Goal: Task Accomplishment & Management: Manage account settings

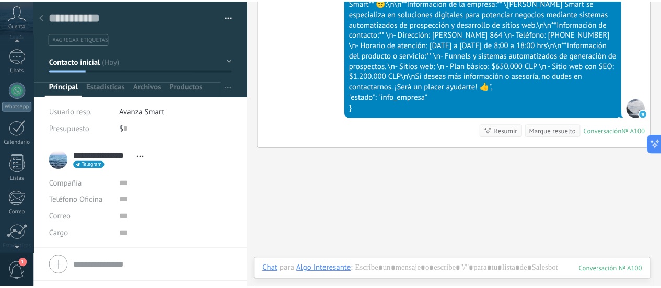
scroll to position [146, 0]
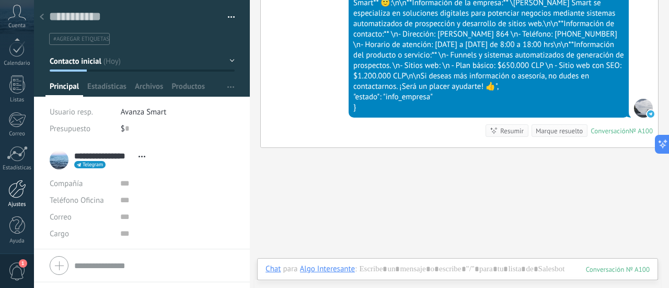
click at [19, 183] on div at bounding box center [17, 189] width 18 height 18
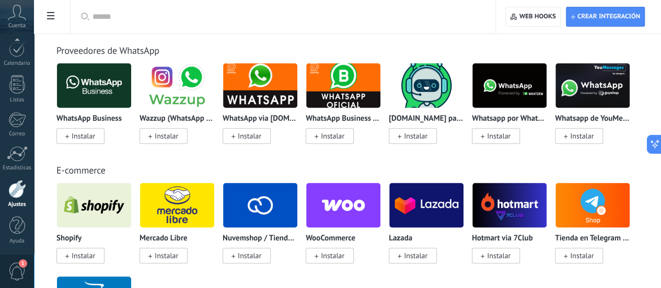
scroll to position [575, 0]
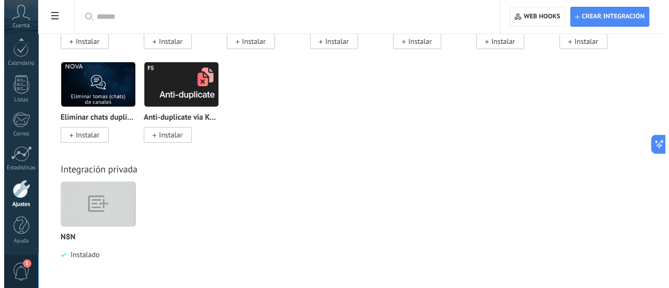
scroll to position [4983, 0]
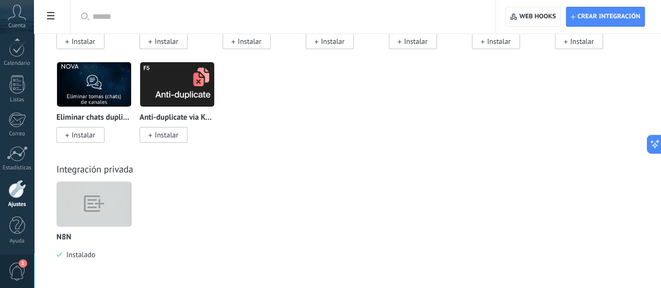
click at [131, 200] on img at bounding box center [94, 204] width 74 height 57
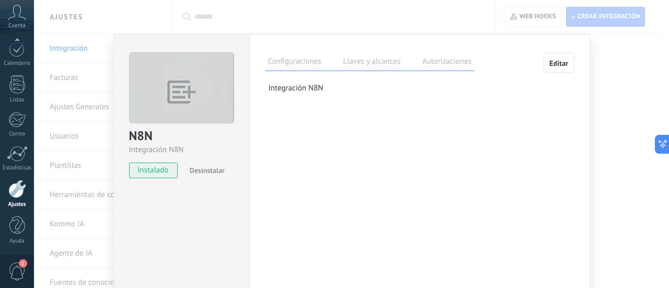
click at [355, 67] on label "Llaves y alcances" at bounding box center [372, 62] width 62 height 15
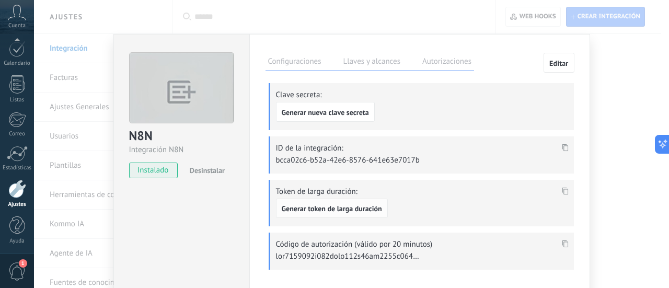
click at [345, 210] on span "Generar token de larga duración" at bounding box center [332, 208] width 100 height 7
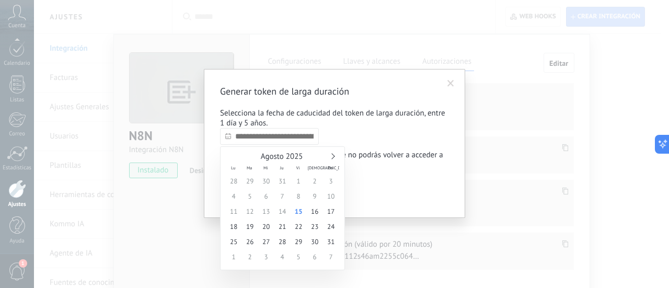
click at [302, 136] on input "text" at bounding box center [269, 136] width 99 height 17
click at [331, 155] on link at bounding box center [332, 156] width 6 height 6
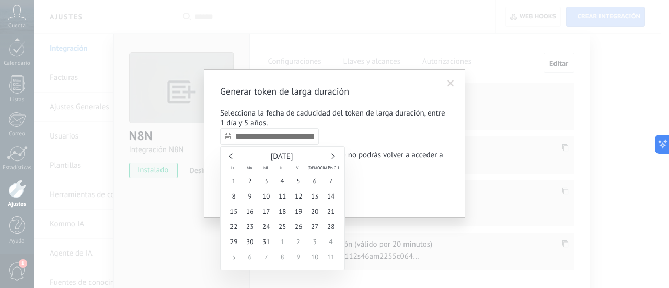
click at [331, 155] on link at bounding box center [332, 156] width 6 height 6
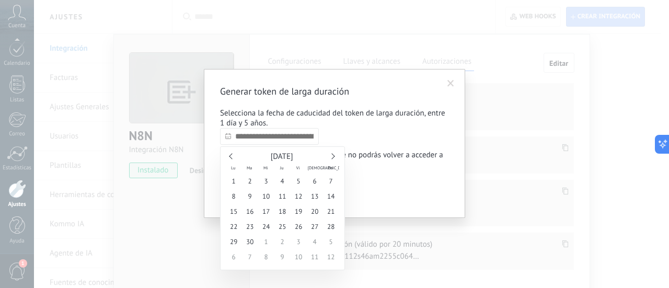
click at [331, 155] on link at bounding box center [332, 156] width 6 height 6
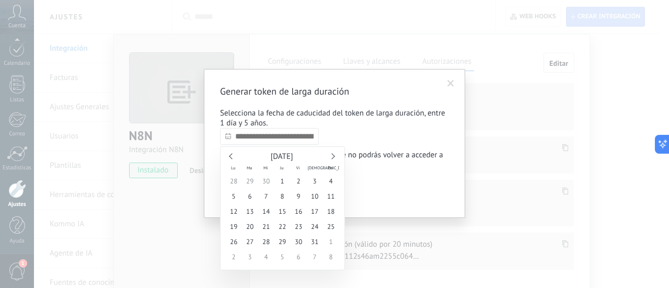
click at [331, 155] on link at bounding box center [332, 156] width 6 height 6
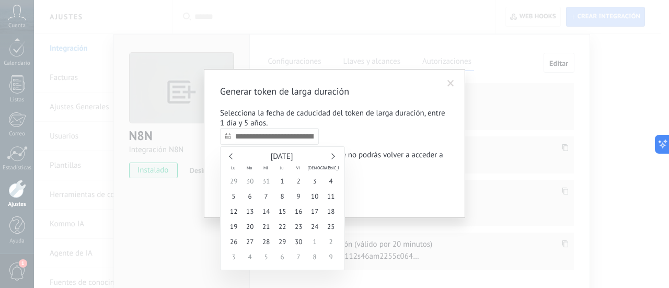
click at [331, 155] on link at bounding box center [332, 156] width 6 height 6
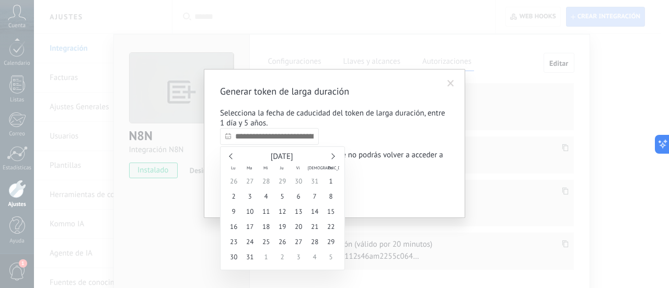
click at [331, 155] on link at bounding box center [332, 156] width 6 height 6
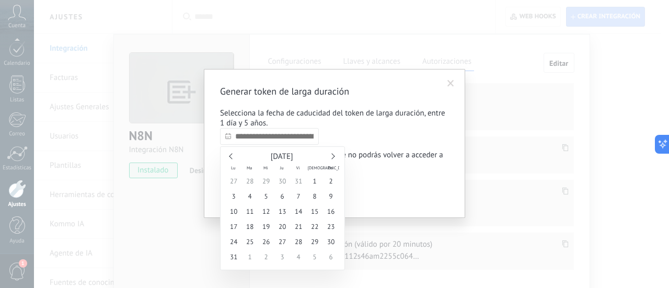
click at [331, 155] on link at bounding box center [332, 156] width 6 height 6
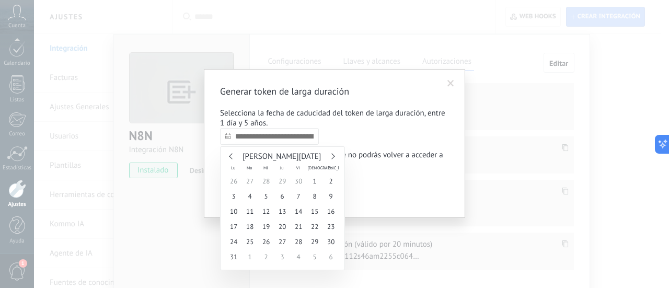
click at [331, 155] on link at bounding box center [332, 156] width 6 height 6
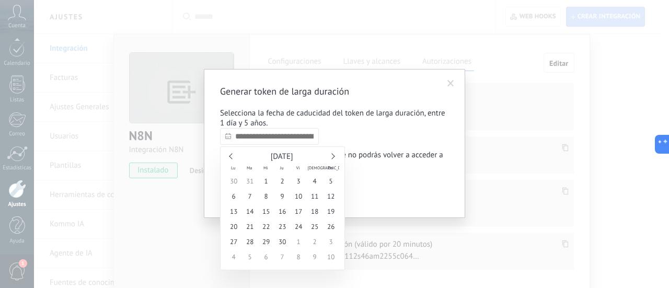
click at [331, 155] on link at bounding box center [332, 156] width 6 height 6
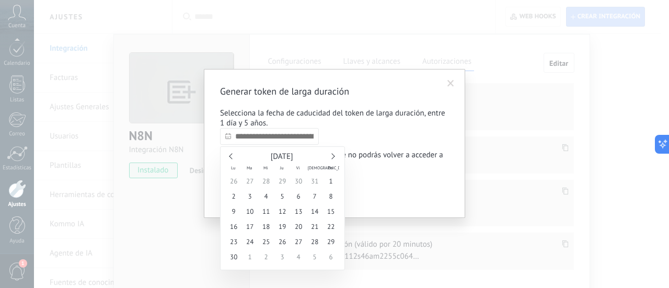
click at [331, 155] on link at bounding box center [332, 156] width 6 height 6
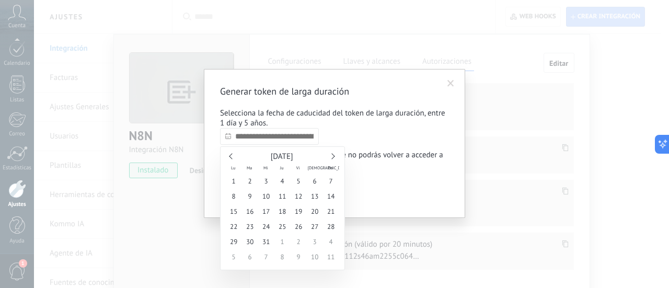
click at [331, 155] on link at bounding box center [332, 156] width 6 height 6
type input "**********"
click at [299, 244] on span "30" at bounding box center [299, 241] width 16 height 15
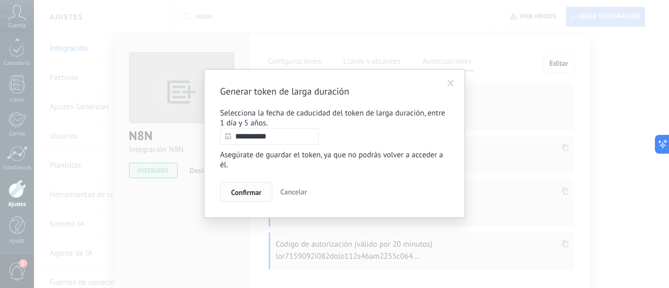
click at [255, 189] on button "Confirmar" at bounding box center [246, 192] width 52 height 20
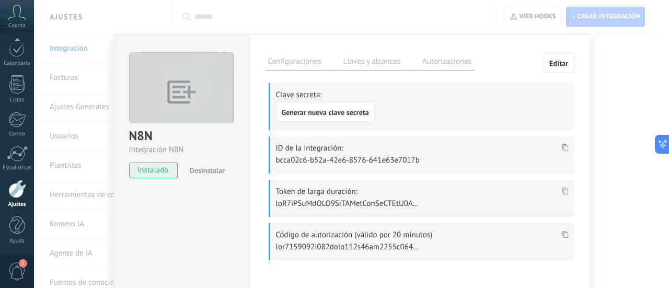
click at [564, 188] on use at bounding box center [565, 190] width 6 height 7
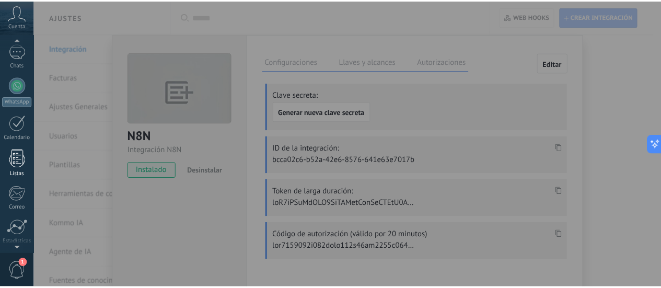
scroll to position [0, 0]
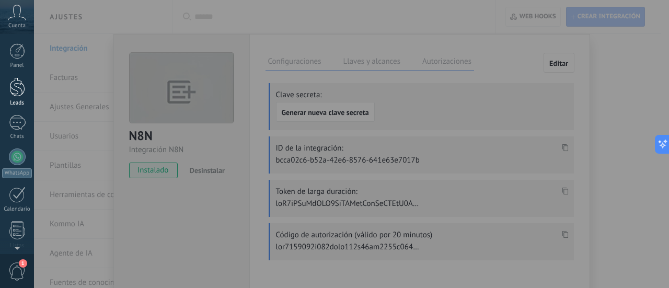
click at [11, 84] on div at bounding box center [17, 86] width 16 height 19
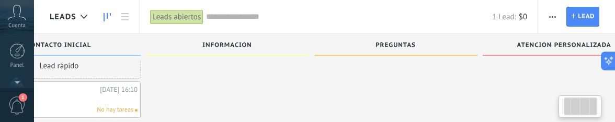
scroll to position [33, 0]
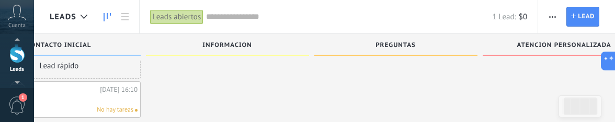
click at [539, 44] on span "Atención personalizada" at bounding box center [564, 45] width 94 height 7
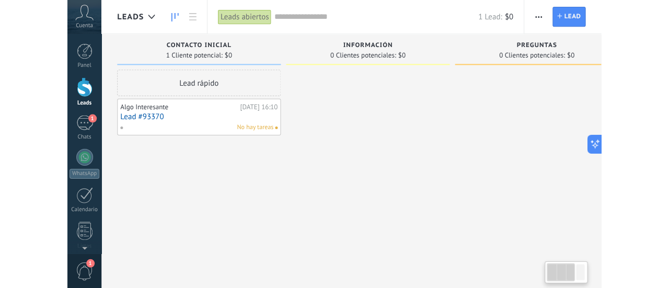
scroll to position [10, 0]
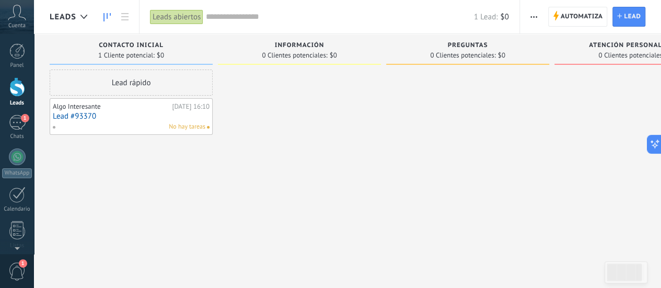
click at [117, 113] on link "Lead #93370" at bounding box center [131, 116] width 157 height 9
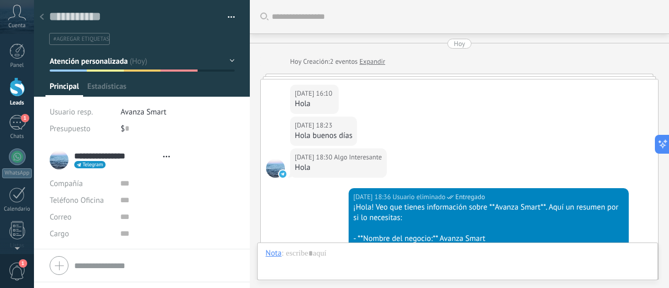
type textarea "**********"
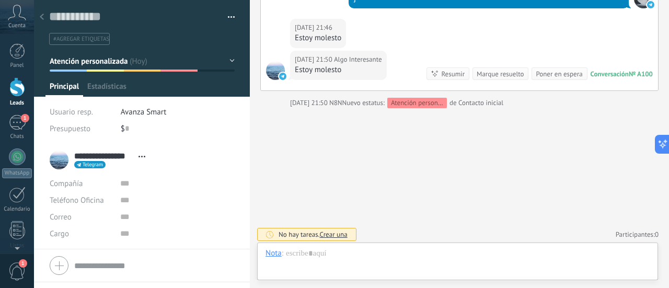
scroll to position [16, 0]
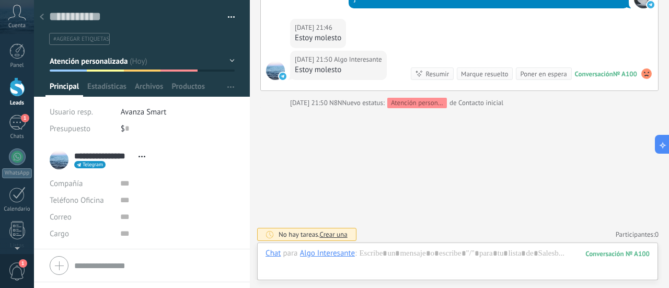
click at [40, 15] on icon at bounding box center [42, 17] width 4 height 6
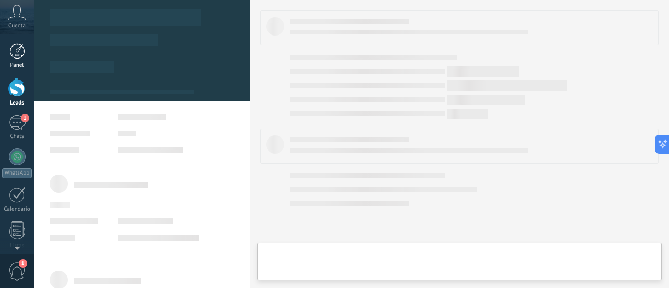
click at [11, 44] on div at bounding box center [17, 51] width 16 height 16
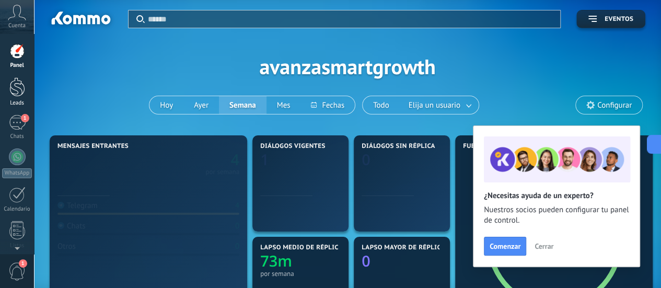
click at [18, 97] on link "Leads" at bounding box center [17, 91] width 34 height 29
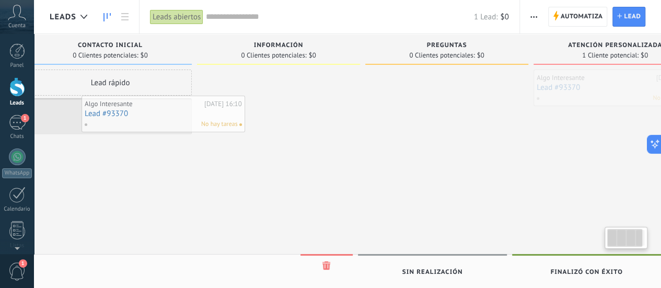
scroll to position [0, 5]
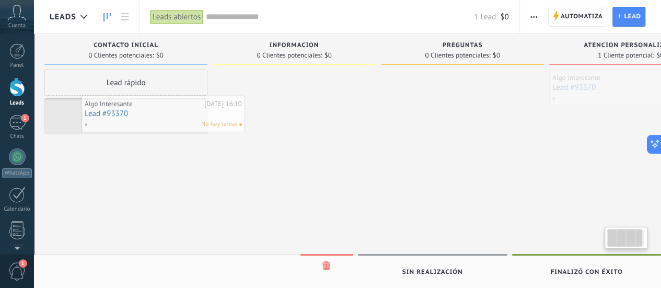
drag, startPoint x: 588, startPoint y: 86, endPoint x: 114, endPoint y: 112, distance: 474.7
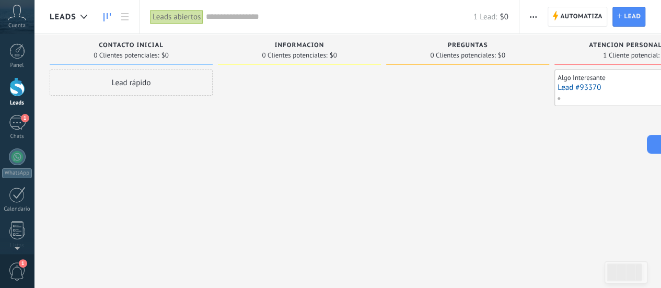
click at [343, 152] on div at bounding box center [299, 146] width 163 height 152
click at [633, 84] on link "Lead #93370" at bounding box center [636, 87] width 157 height 9
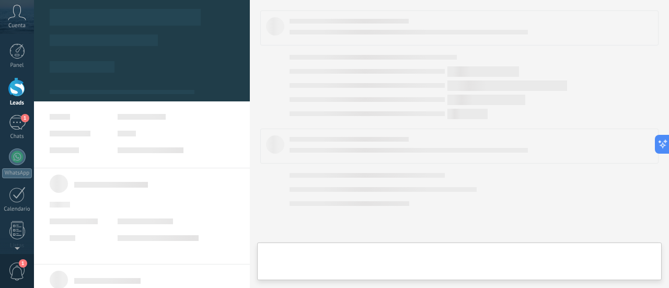
drag, startPoint x: 633, startPoint y: 84, endPoint x: 298, endPoint y: 67, distance: 335.9
click at [629, 85] on div at bounding box center [459, 143] width 398 height 267
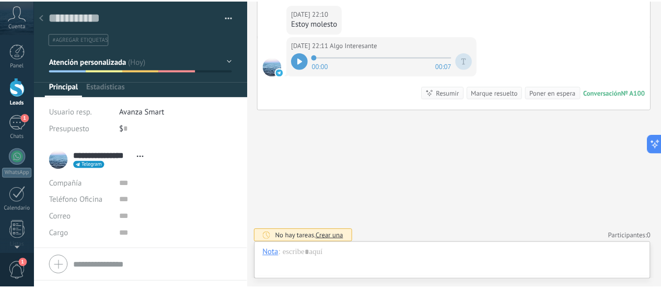
scroll to position [16, 0]
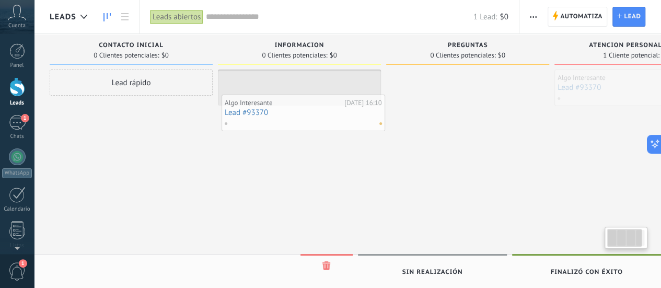
scroll to position [0, 7]
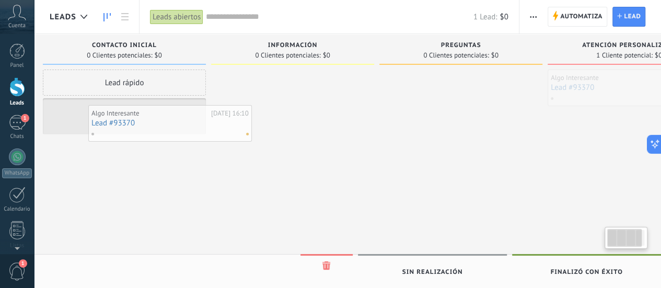
drag, startPoint x: 586, startPoint y: 82, endPoint x: 121, endPoint y: 119, distance: 466.6
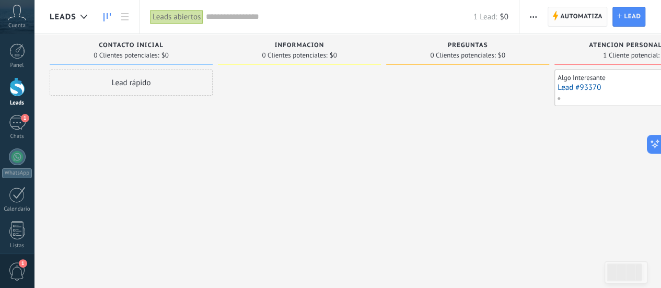
click at [564, 16] on span "Automatiza" at bounding box center [581, 16] width 42 height 19
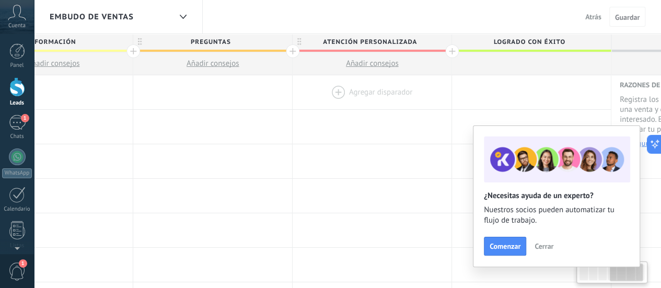
scroll to position [0, 656]
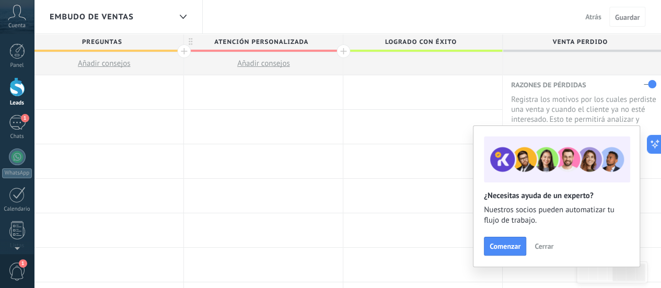
click at [270, 42] on span "Atención personalizada" at bounding box center [261, 42] width 154 height 16
click at [270, 42] on input "**********" at bounding box center [261, 42] width 138 height 16
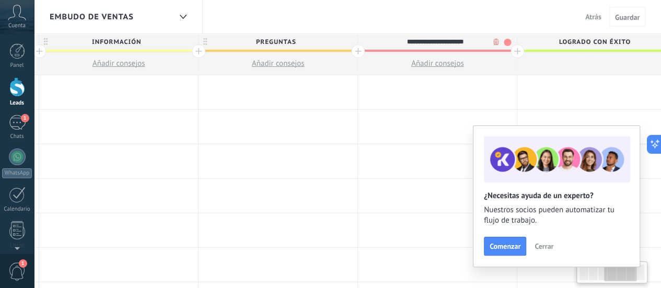
scroll to position [0, 482]
click at [20, 47] on div at bounding box center [17, 51] width 16 height 16
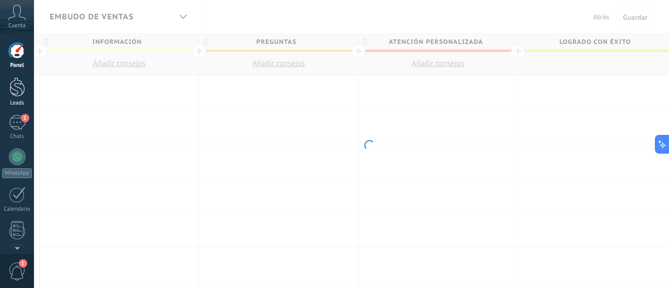
click at [11, 90] on div at bounding box center [17, 86] width 16 height 19
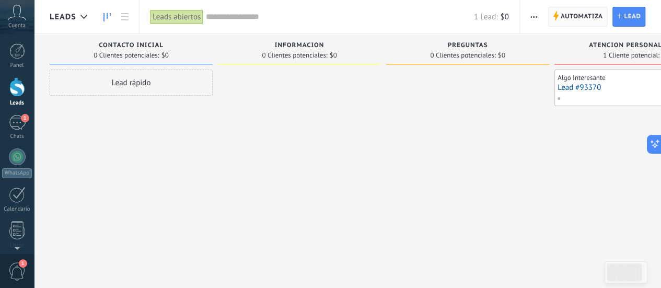
click at [583, 13] on span "Automatiza" at bounding box center [582, 16] width 42 height 19
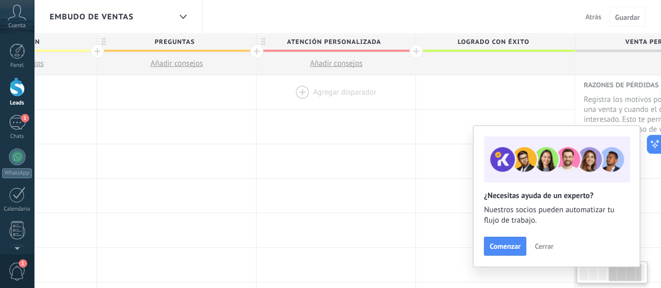
click at [298, 85] on div at bounding box center [336, 92] width 159 height 34
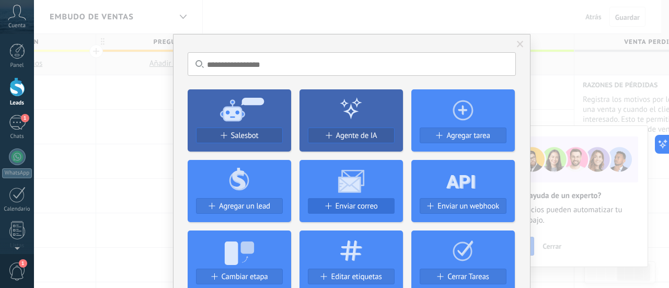
scroll to position [52, 0]
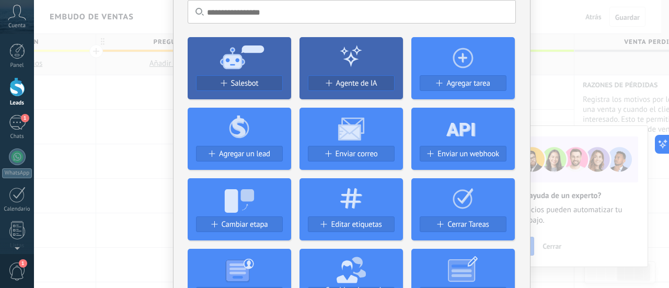
click at [353, 199] on use at bounding box center [351, 198] width 22 height 20
click at [360, 227] on span "Editar etiquetas" at bounding box center [356, 224] width 51 height 9
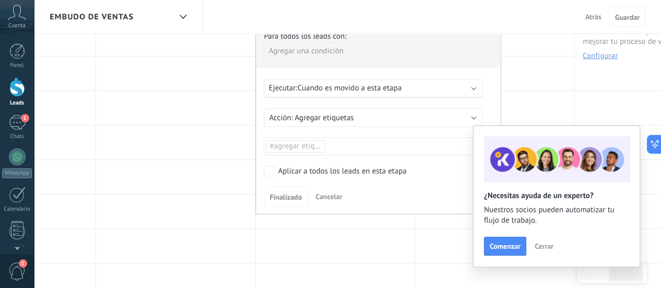
scroll to position [105, 0]
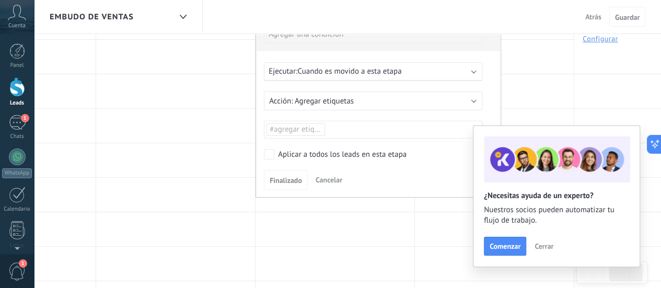
click at [300, 129] on span "#agregar etiquetas" at bounding box center [301, 129] width 63 height 10
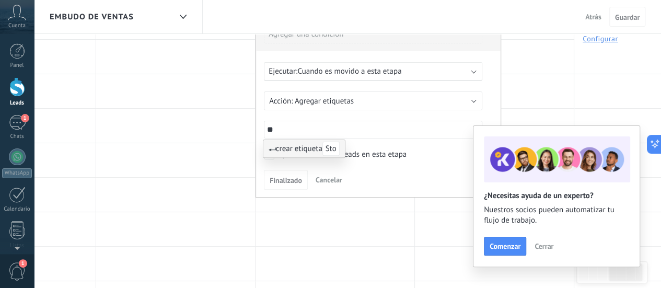
type input "*"
type input "*******"
click at [300, 178] on span "Finalizado" at bounding box center [286, 180] width 32 height 7
drag, startPoint x: 419, startPoint y: 153, endPoint x: 413, endPoint y: 155, distance: 5.6
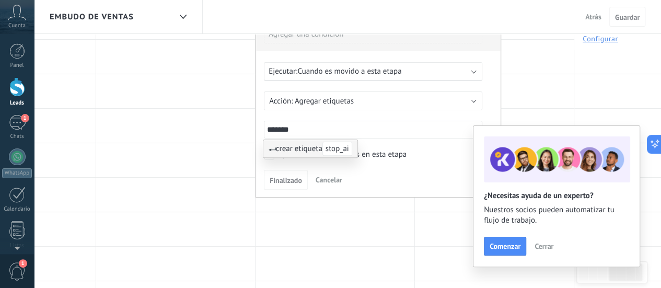
click at [418, 154] on label "Aplicar a todos los leads en esta etapa" at bounding box center [371, 154] width 215 height 10
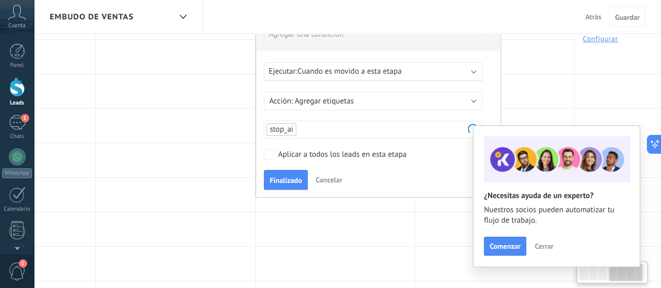
scroll to position [0, 586]
click at [282, 179] on span "Finalizado" at bounding box center [284, 180] width 32 height 7
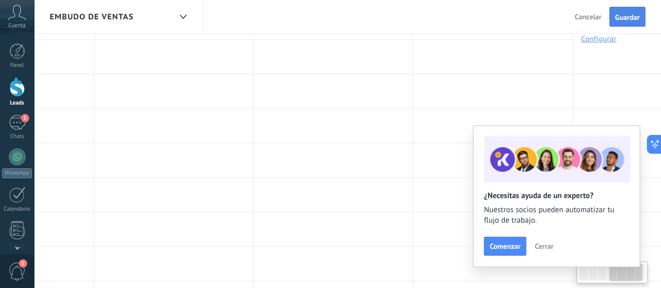
click at [627, 18] on span "Guardar" at bounding box center [627, 17] width 25 height 7
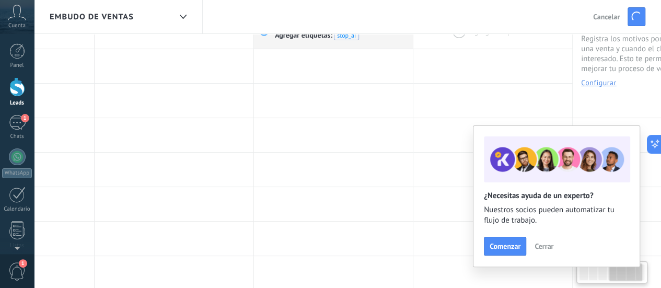
scroll to position [0, 0]
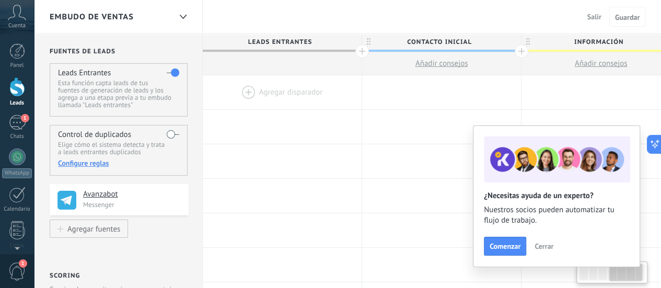
scroll to position [0, 586]
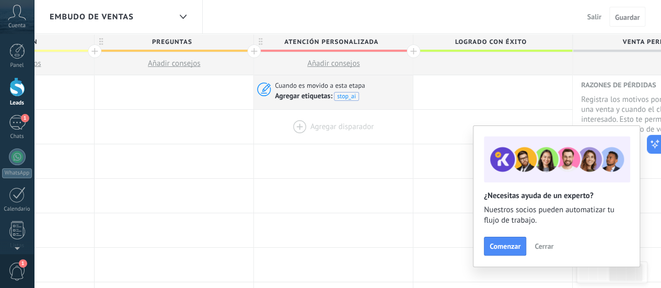
click at [295, 124] on div at bounding box center [333, 127] width 159 height 34
click at [334, 120] on div at bounding box center [333, 127] width 159 height 34
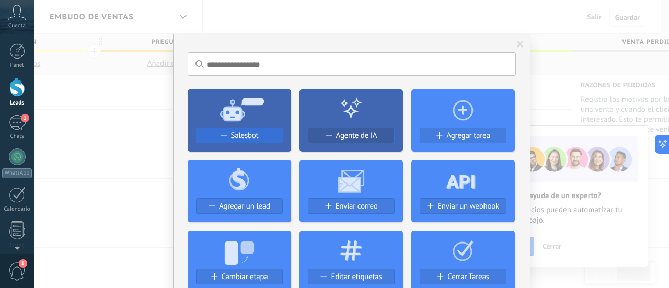
click at [231, 131] on span "Salesbot" at bounding box center [245, 135] width 28 height 9
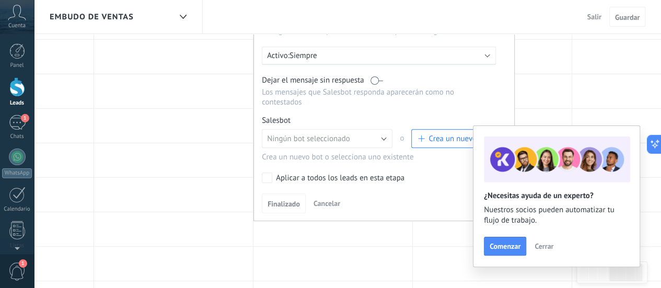
scroll to position [209, 0]
click at [356, 128] on button "Ningún bot seleccionado" at bounding box center [327, 137] width 131 height 19
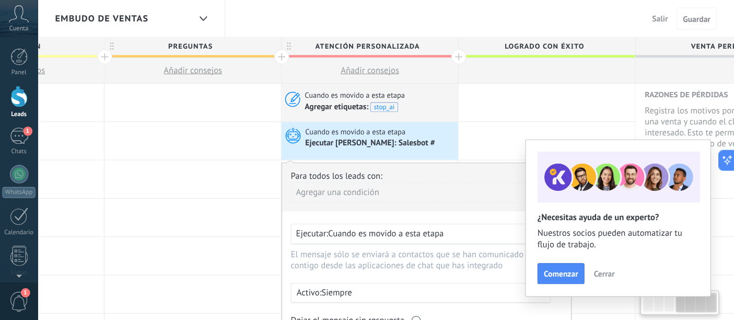
scroll to position [0, 583]
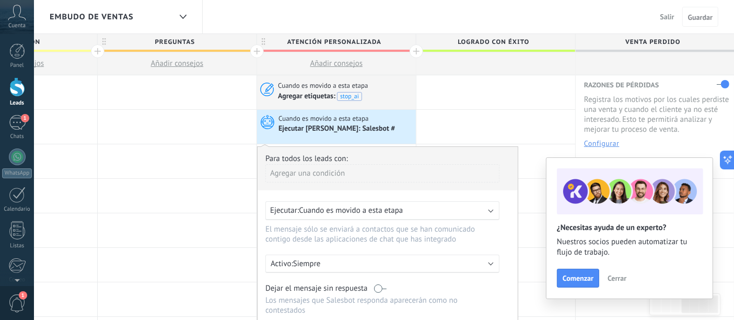
click at [19, 15] on use at bounding box center [17, 12] width 18 height 15
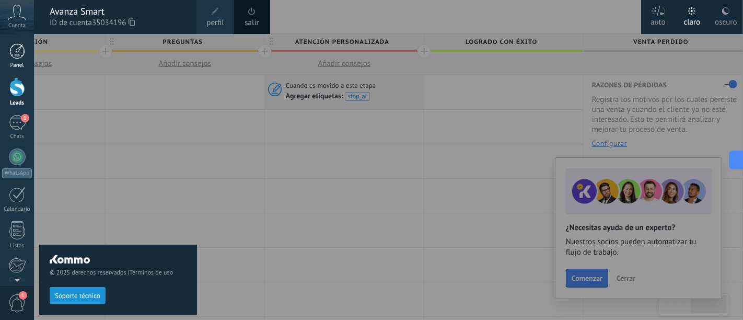
click at [21, 65] on div "Panel" at bounding box center [17, 65] width 30 height 7
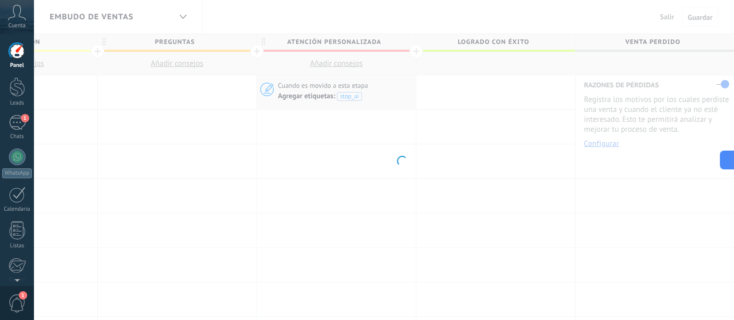
scroll to position [0, 574]
click at [14, 95] on div at bounding box center [17, 86] width 16 height 19
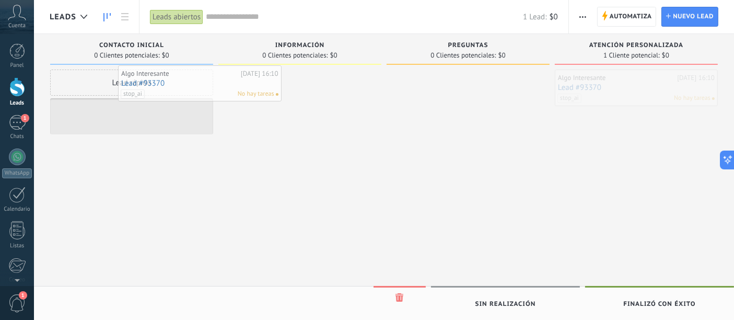
drag, startPoint x: 644, startPoint y: 86, endPoint x: 179, endPoint y: 81, distance: 465.6
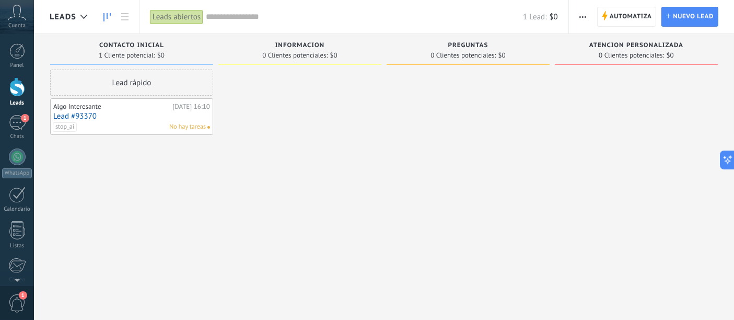
click at [137, 108] on div "Algo Interesante" at bounding box center [111, 106] width 117 height 8
click at [135, 108] on div "Algo Interesante" at bounding box center [111, 106] width 117 height 8
click at [75, 126] on span "stop_ai" at bounding box center [65, 126] width 24 height 9
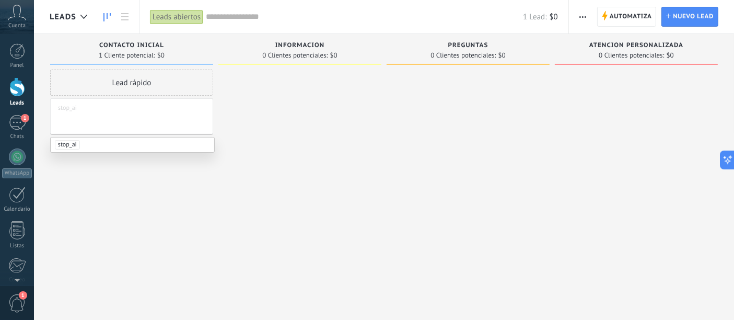
click at [379, 135] on div at bounding box center [299, 161] width 163 height 183
click at [402, 145] on div at bounding box center [468, 161] width 163 height 183
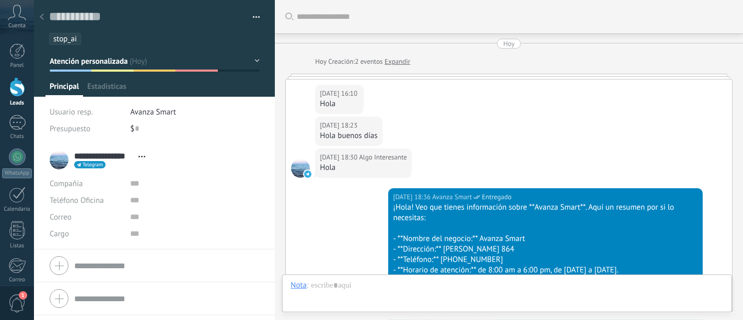
scroll to position [3987, 0]
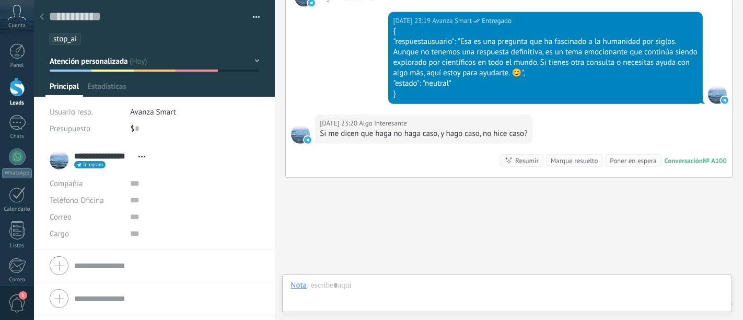
click at [65, 36] on span "stop_ai" at bounding box center [65, 39] width 24 height 10
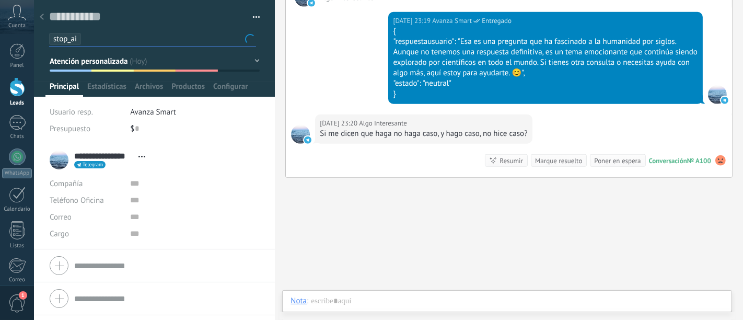
scroll to position [0, 0]
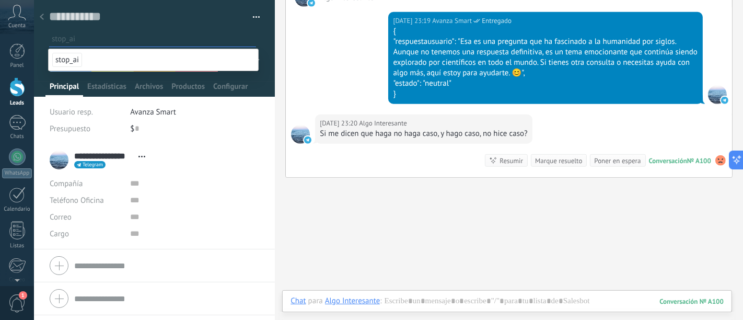
click at [40, 18] on icon at bounding box center [42, 17] width 4 height 6
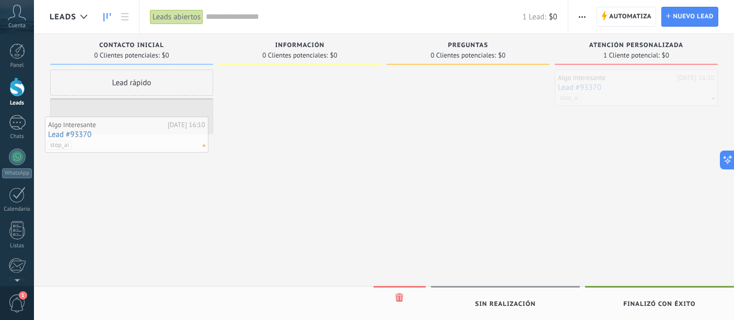
drag, startPoint x: 644, startPoint y: 87, endPoint x: 133, endPoint y: 130, distance: 513.4
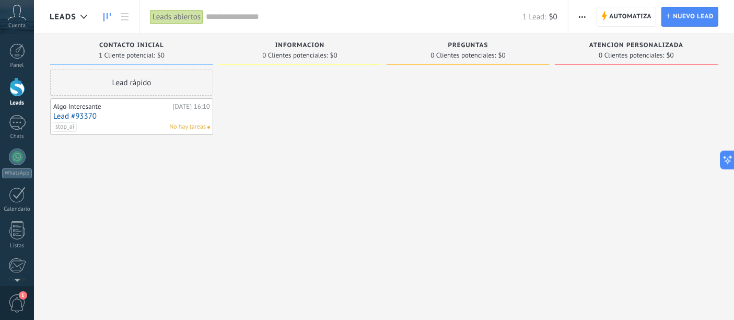
click at [112, 117] on link "Lead #93370" at bounding box center [131, 116] width 157 height 9
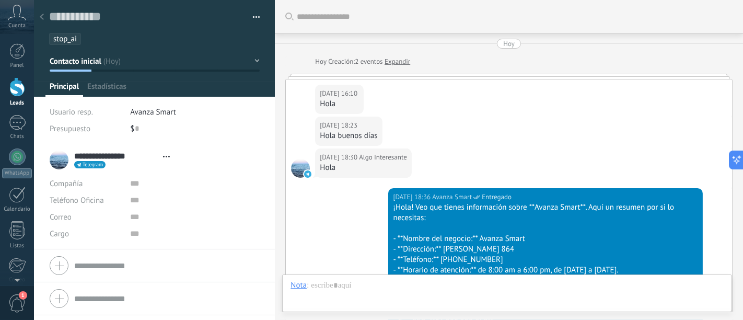
type textarea "**********"
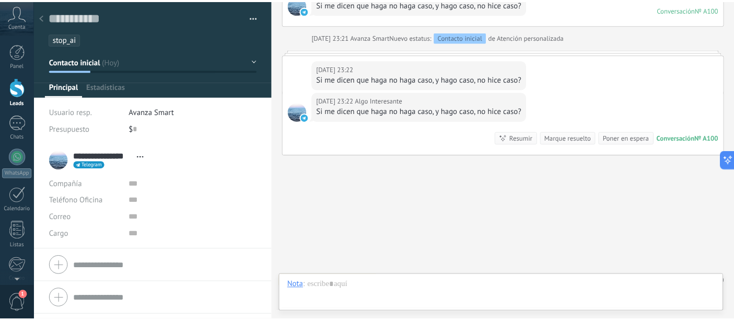
scroll to position [16, 0]
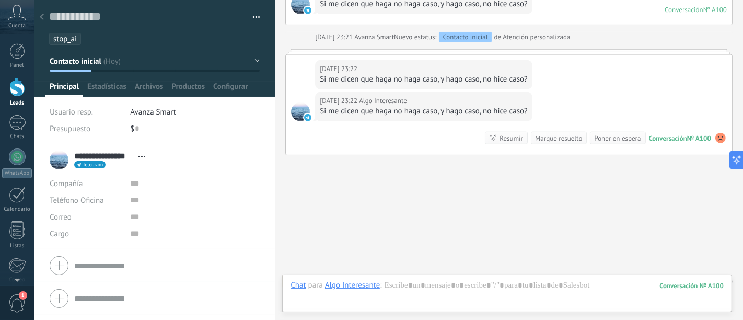
click at [91, 44] on ul "stop_ai" at bounding box center [152, 39] width 209 height 14
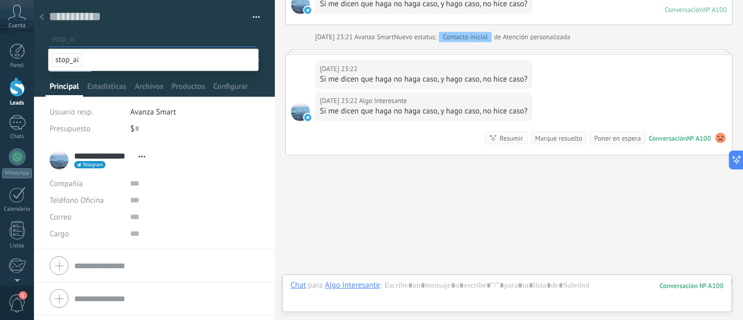
click at [39, 18] on div at bounding box center [41, 17] width 15 height 20
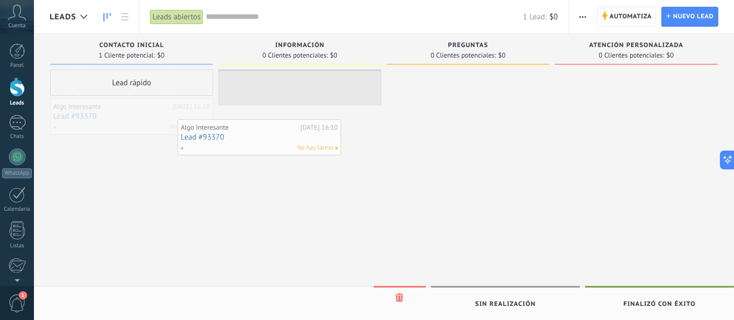
drag, startPoint x: 145, startPoint y: 102, endPoint x: 273, endPoint y: 123, distance: 129.7
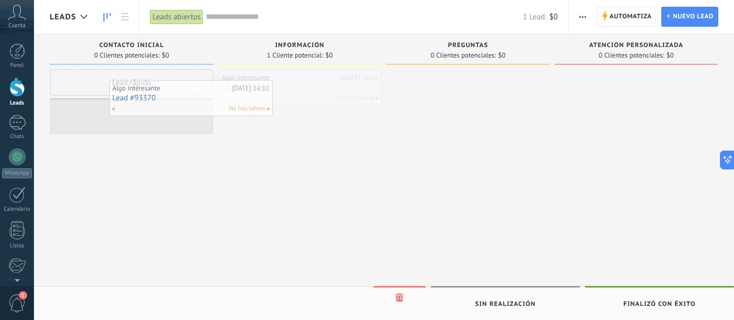
drag, startPoint x: 274, startPoint y: 81, endPoint x: 138, endPoint y: 95, distance: 136.5
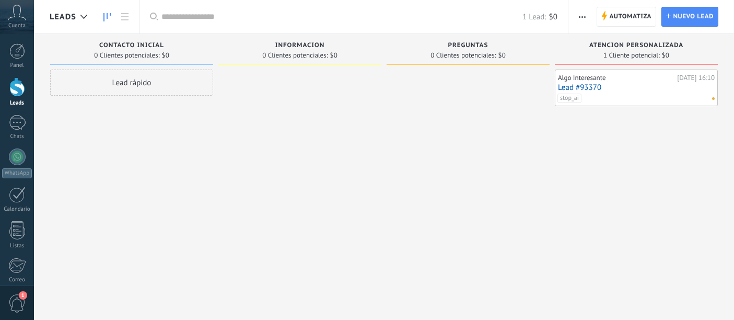
click at [238, 112] on div "Leads Entrantes Solicitudes: 0 0 0 0 0 0 0 0 0 Contacto inicial 0 Clientes pote…" at bounding box center [392, 143] width 685 height 219
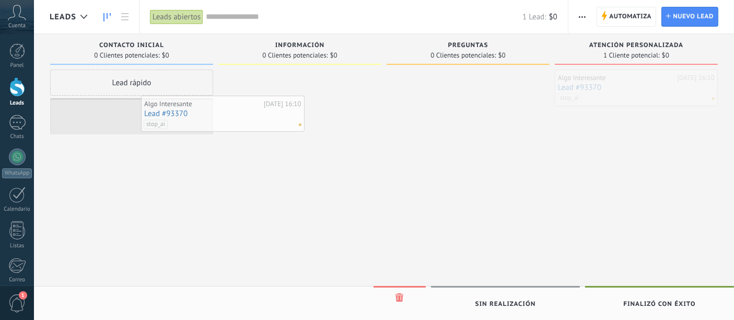
drag, startPoint x: 457, startPoint y: 109, endPoint x: 204, endPoint y: 103, distance: 253.5
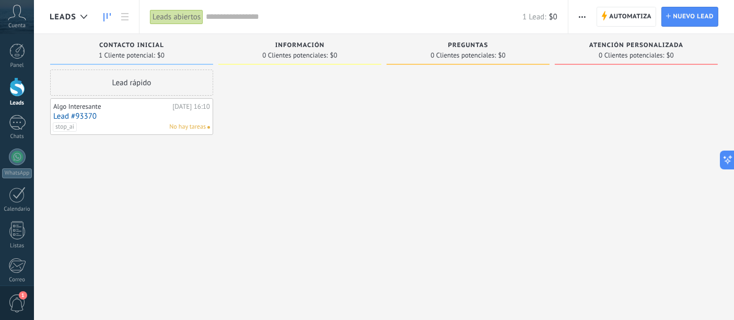
click at [134, 110] on div "Algo Interesante" at bounding box center [111, 106] width 117 height 8
click at [121, 121] on div "Algo Interesante [DATE] 16:10 Lead #93370 stop_ai No hay tareas" at bounding box center [131, 116] width 157 height 30
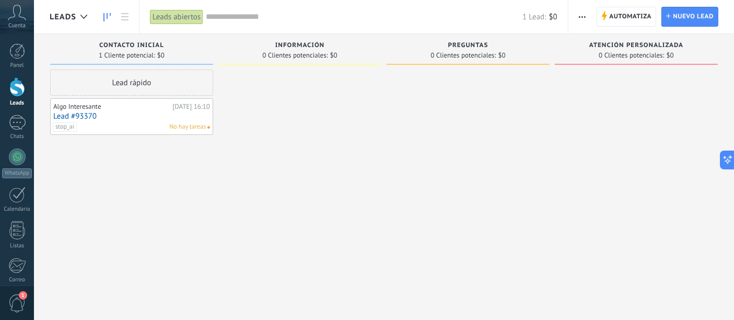
click at [95, 124] on div "stop_ai No hay tareas" at bounding box center [129, 126] width 153 height 9
click at [87, 118] on link "Lead #93370" at bounding box center [131, 116] width 157 height 9
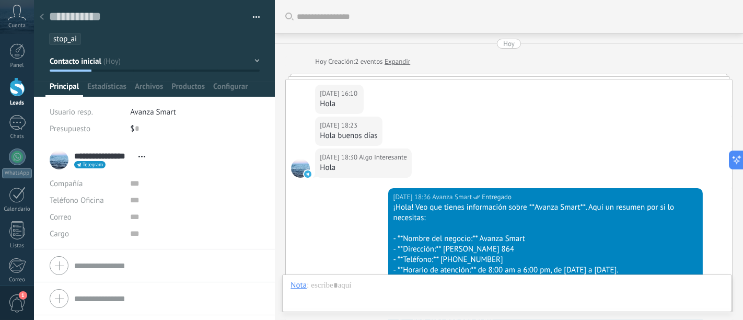
scroll to position [4452, 0]
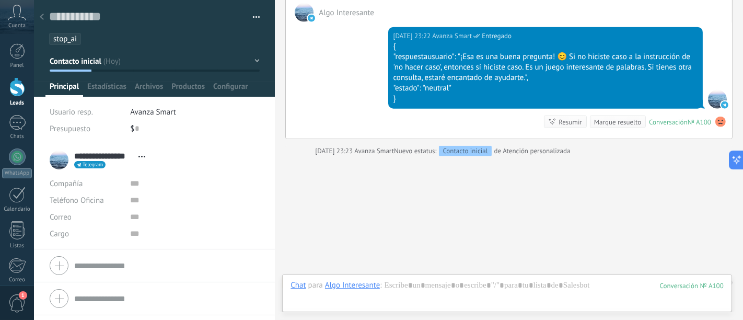
click at [85, 39] on ul "stop_ai" at bounding box center [152, 39] width 209 height 14
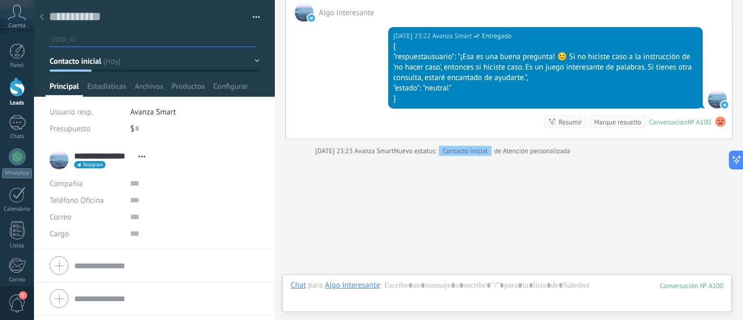
click at [47, 13] on div at bounding box center [41, 17] width 15 height 20
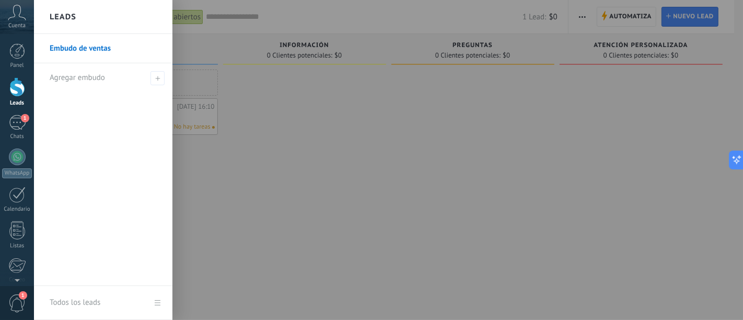
click at [278, 124] on div at bounding box center [405, 160] width 743 height 320
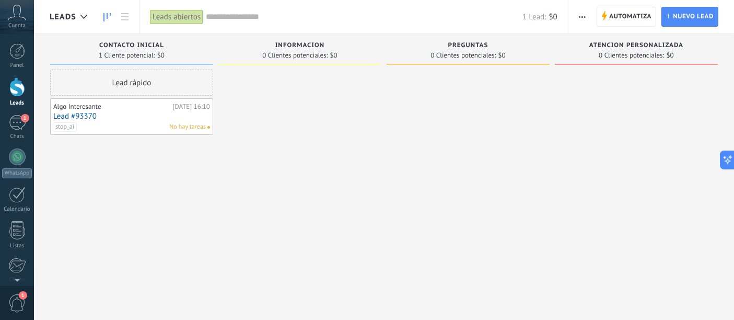
click at [150, 114] on link "Lead #93370" at bounding box center [131, 116] width 157 height 9
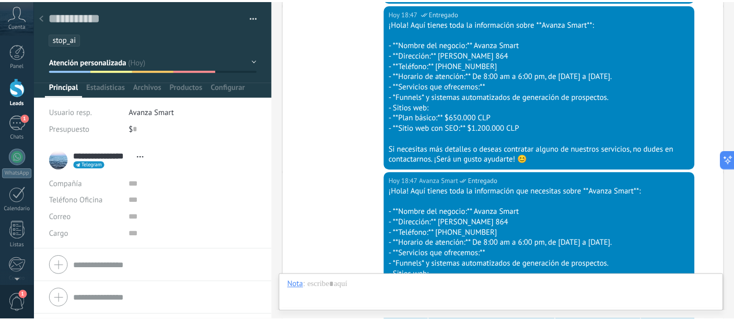
scroll to position [4755, 0]
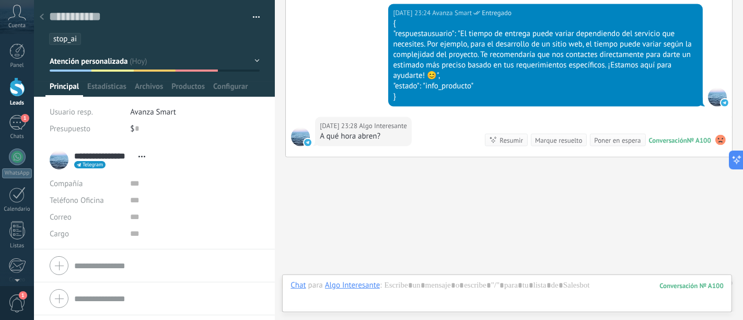
click at [21, 90] on div at bounding box center [17, 86] width 16 height 19
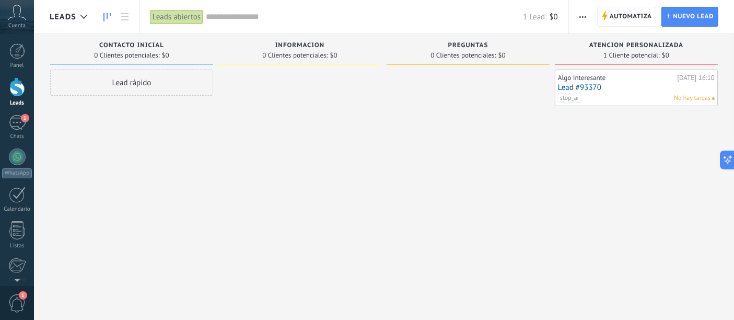
click at [644, 46] on span "Atención personalizada" at bounding box center [636, 45] width 94 height 7
click at [658, 54] on span "1 Cliente potencial:" at bounding box center [632, 55] width 56 height 6
click at [667, 82] on div "Algo Interesante [DATE] 16:10 Lead #93370 stop_ai No hay tareas" at bounding box center [636, 88] width 157 height 30
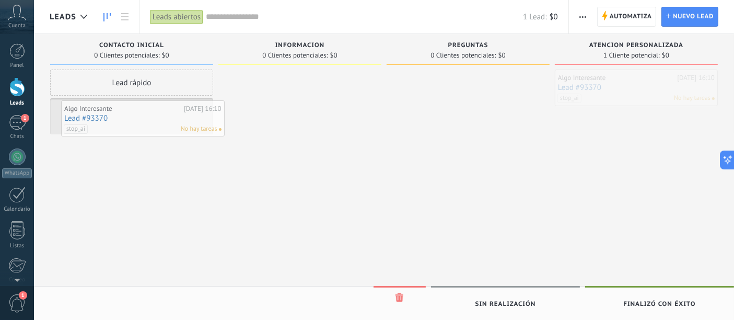
drag, startPoint x: 667, startPoint y: 82, endPoint x: 175, endPoint y: 113, distance: 493.7
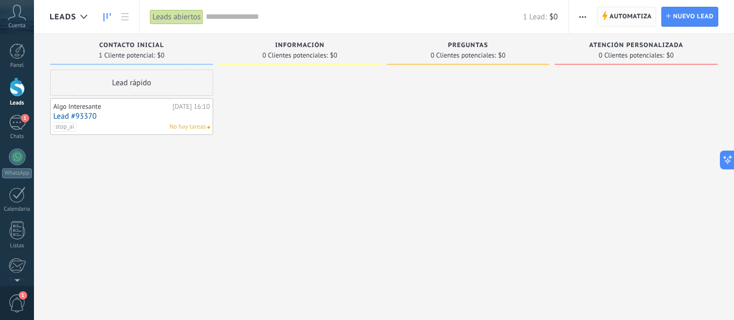
click at [626, 17] on span "Automatiza" at bounding box center [631, 16] width 42 height 19
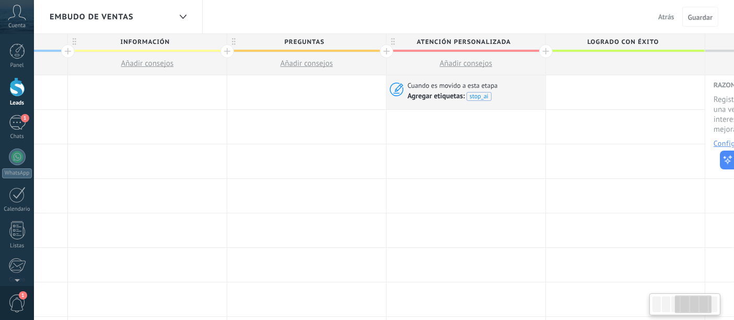
scroll to position [0, 464]
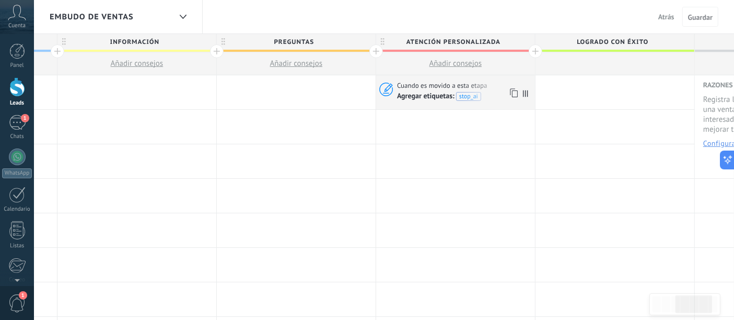
click at [408, 84] on span "Cuando es movido a esta etapa" at bounding box center [443, 85] width 92 height 9
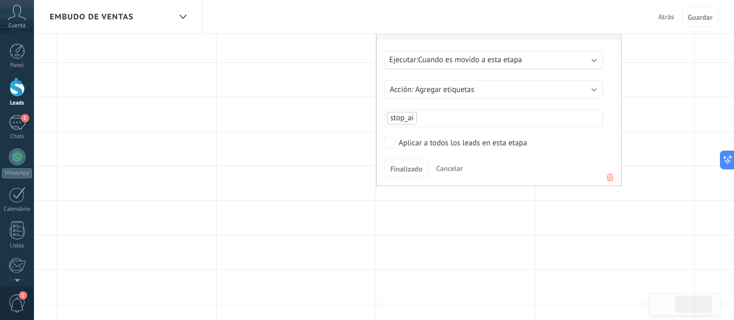
scroll to position [0, 0]
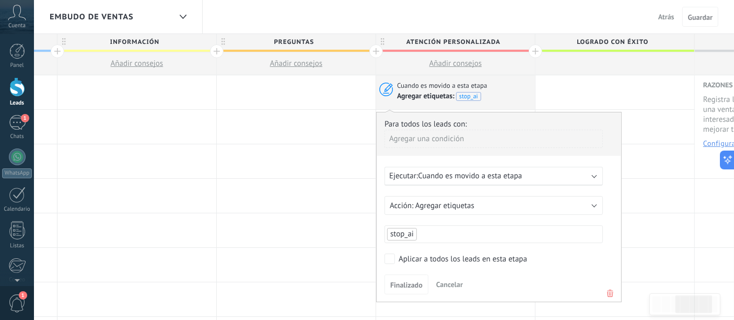
click at [430, 97] on span "Agregar etiquetas:" at bounding box center [426, 95] width 59 height 9
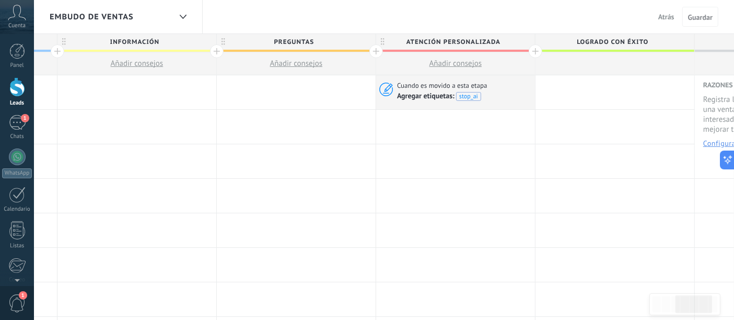
click at [430, 97] on span "Agregar etiquetas:" at bounding box center [426, 95] width 59 height 9
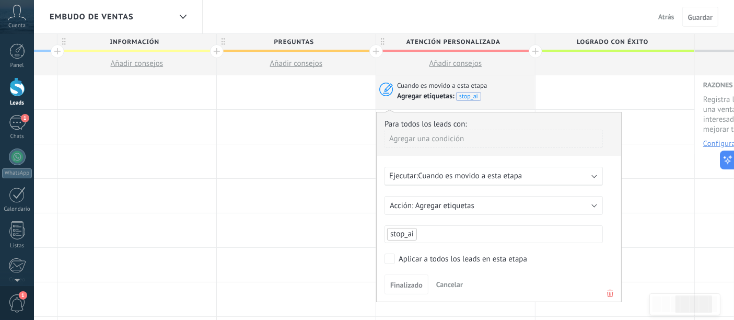
click at [493, 180] on span "Cuando es movido a esta etapa" at bounding box center [470, 176] width 104 height 10
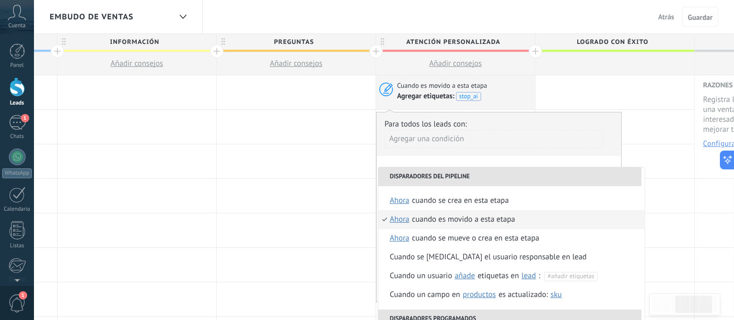
click at [498, 74] on button "Añadir consejos" at bounding box center [455, 63] width 159 height 22
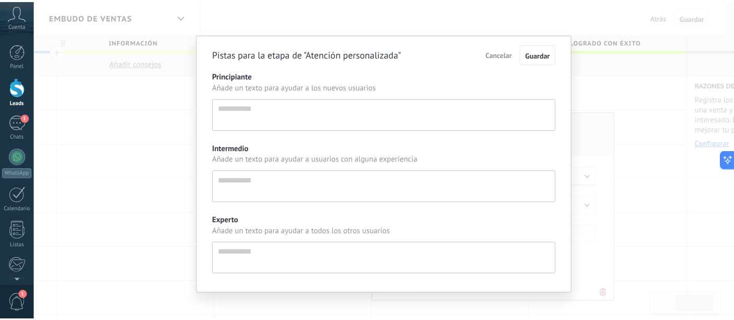
scroll to position [10, 0]
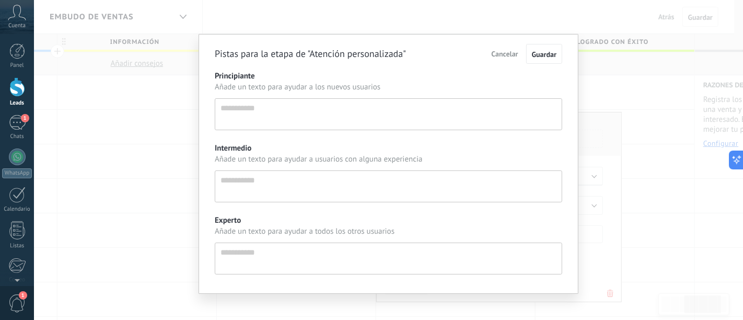
click at [504, 60] on button "Cancelar" at bounding box center [505, 54] width 37 height 18
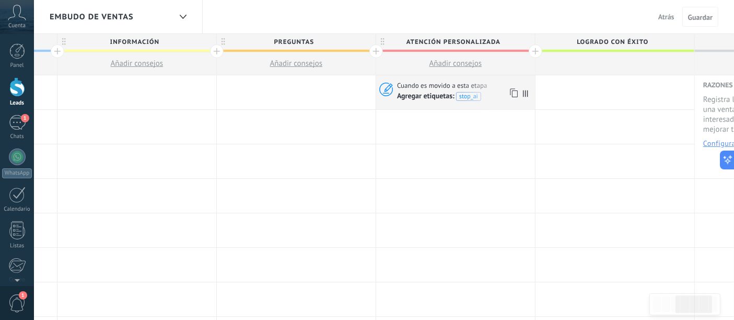
click at [524, 90] on icon at bounding box center [525, 93] width 5 height 7
click at [482, 90] on div "Agregar etiquetas: stop_ai" at bounding box center [461, 95] width 128 height 10
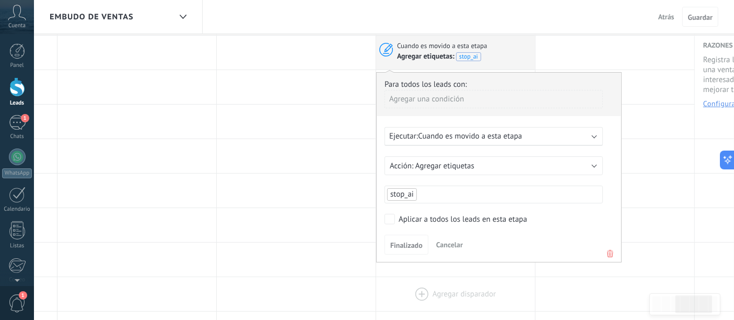
scroll to position [58, 0]
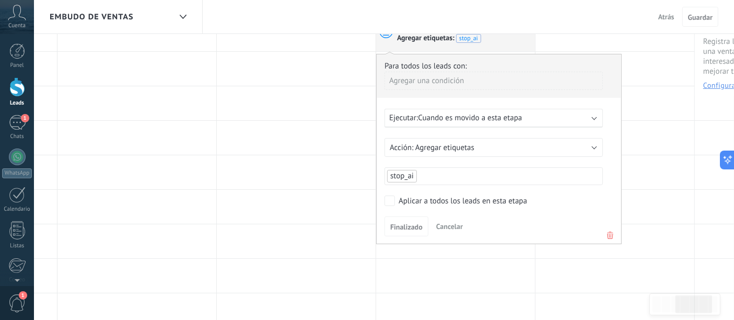
click at [607, 231] on icon at bounding box center [610, 235] width 11 height 13
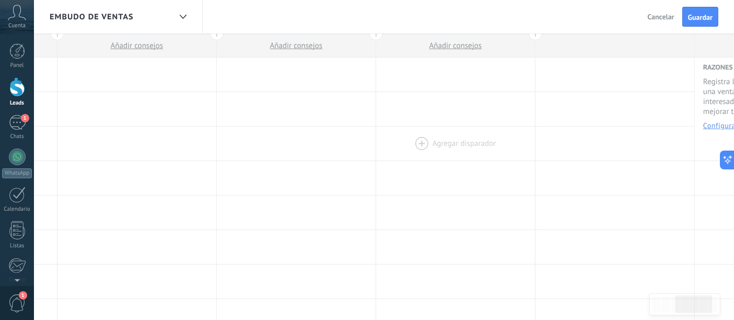
scroll to position [0, 0]
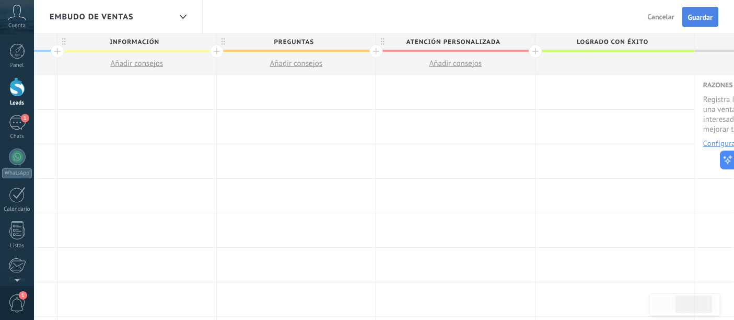
click at [698, 20] on span "Guardar" at bounding box center [700, 17] width 25 height 7
click at [28, 96] on link "Leads" at bounding box center [17, 91] width 34 height 29
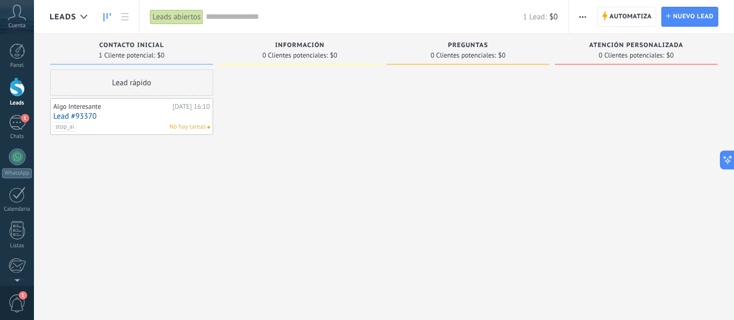
click at [120, 114] on link "Lead #93370" at bounding box center [131, 116] width 157 height 9
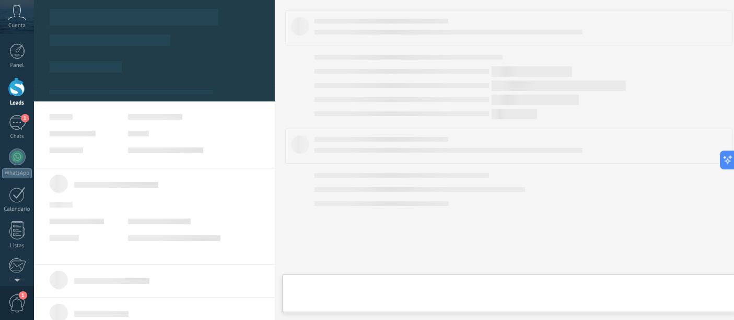
click at [120, 114] on link "Lead #93370" at bounding box center [131, 116] width 157 height 9
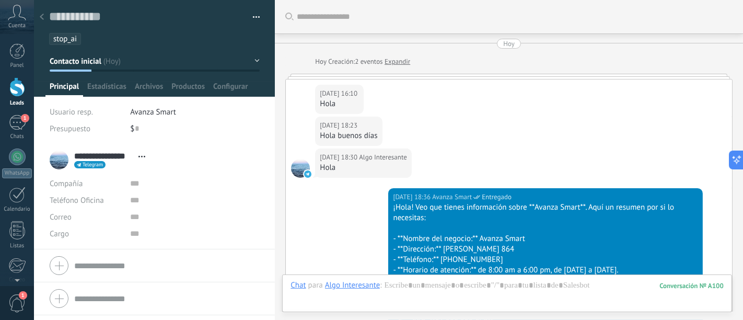
scroll to position [4829, 0]
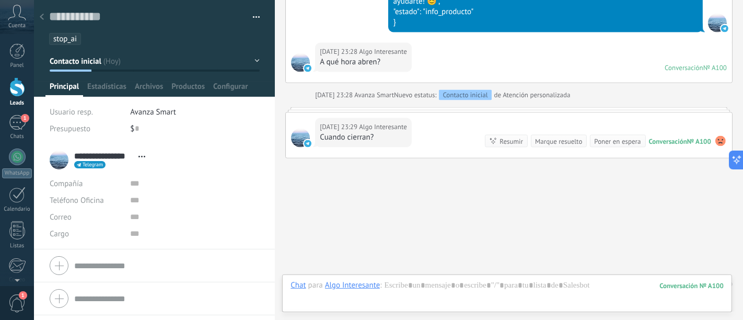
click at [88, 37] on ul "stop_ai" at bounding box center [152, 39] width 209 height 14
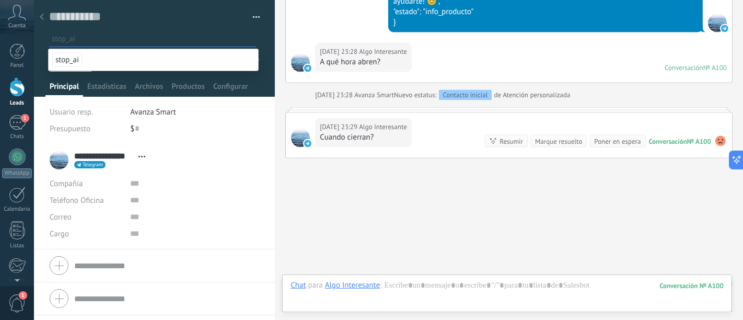
click at [41, 18] on use at bounding box center [42, 17] width 4 height 6
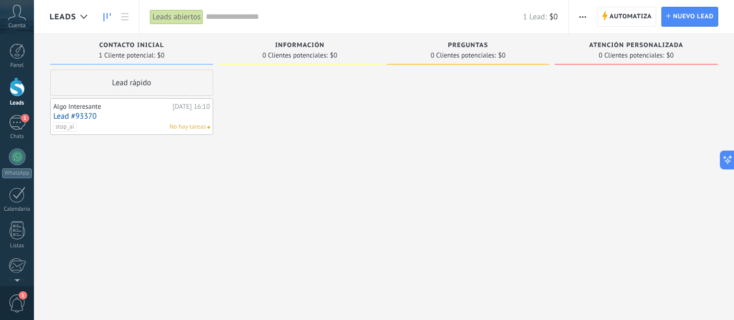
click at [133, 124] on div "stop_ai No hay tareas" at bounding box center [129, 126] width 153 height 9
click at [160, 121] on div "Algo Interesante [DATE] 16:10 Lead #93370 stop_ai No hay tareas" at bounding box center [131, 116] width 157 height 30
click at [158, 103] on div "Algo Interesante" at bounding box center [111, 106] width 117 height 8
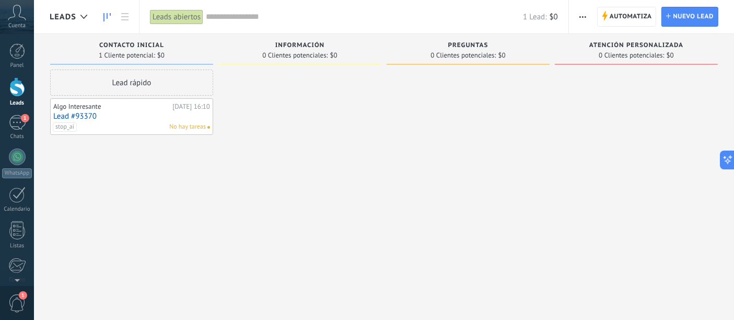
click at [143, 117] on link "Lead #93370" at bounding box center [131, 116] width 157 height 9
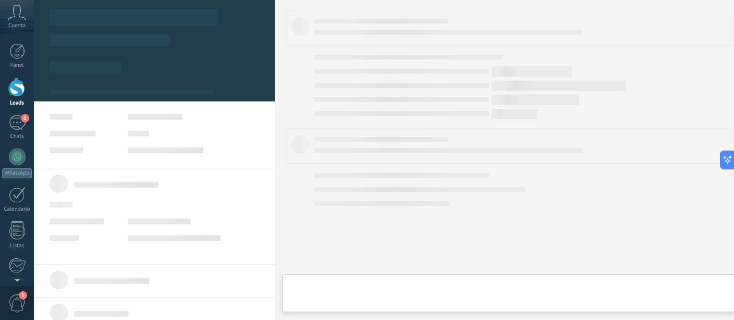
click at [143, 117] on link "Lead #93370" at bounding box center [131, 116] width 157 height 9
click at [143, 117] on div at bounding box center [155, 117] width 54 height 6
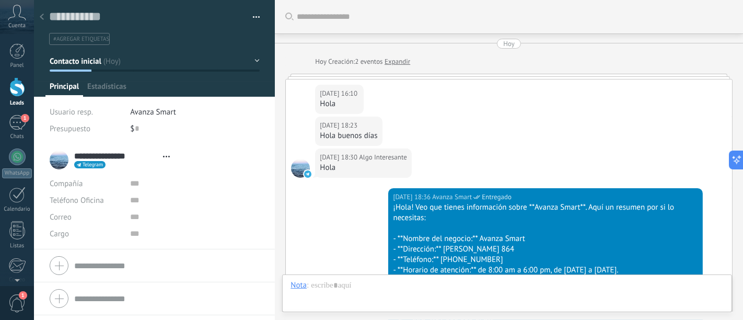
type textarea "**********"
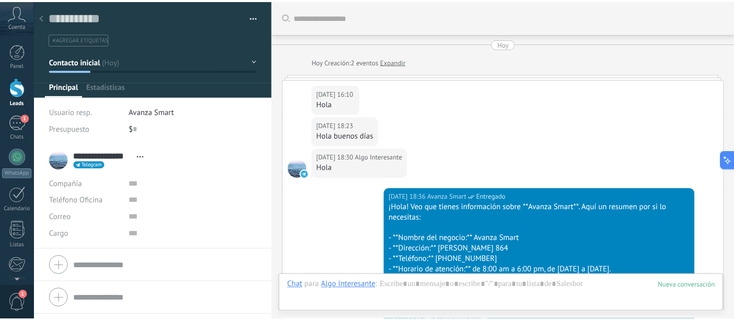
scroll to position [4879, 0]
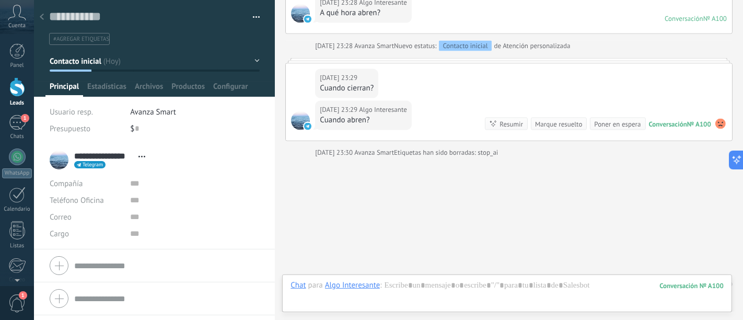
click at [47, 16] on div at bounding box center [41, 17] width 15 height 20
